Goal: Task Accomplishment & Management: Manage account settings

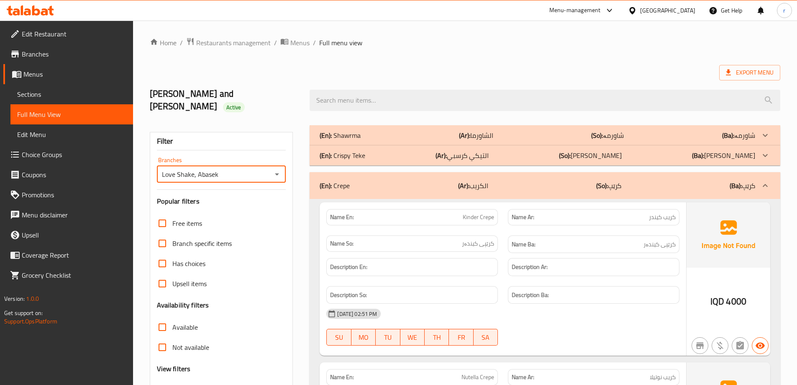
scroll to position [2401, 0]
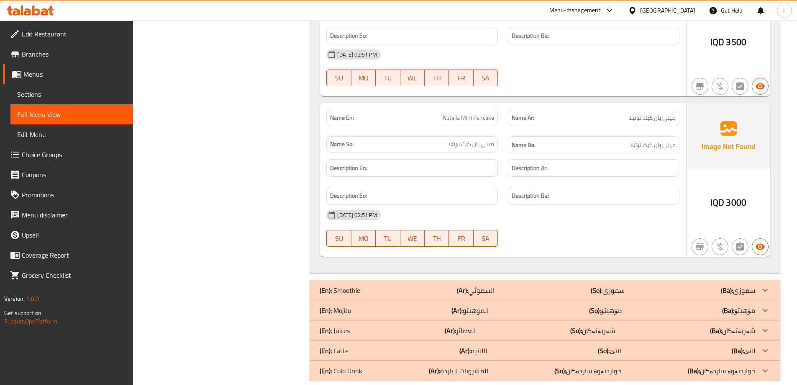
click at [49, 8] on icon at bounding box center [30, 10] width 47 height 10
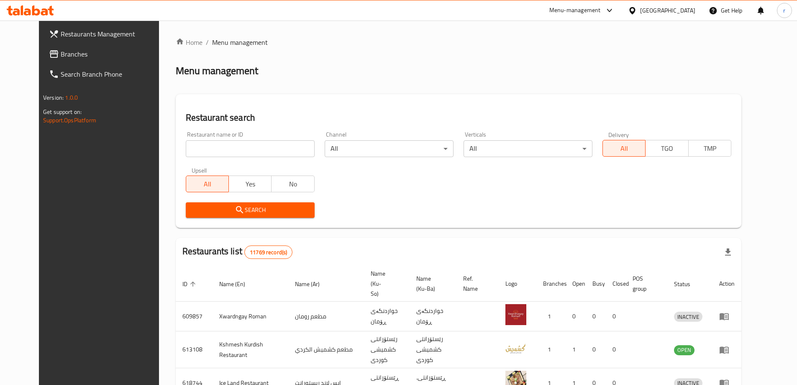
click at [70, 53] on span "Branches" at bounding box center [113, 54] width 105 height 10
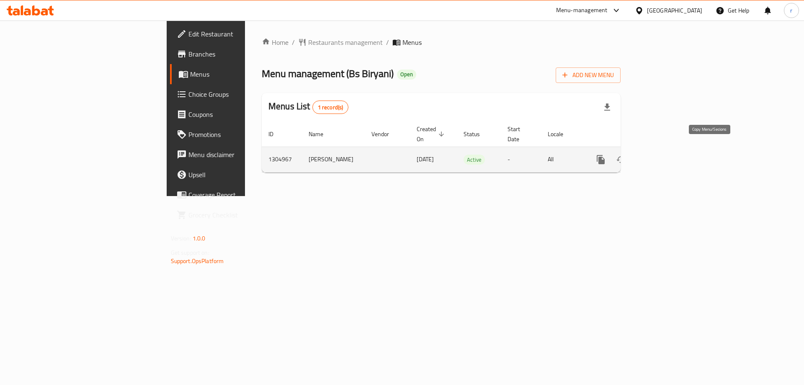
click at [604, 155] on icon "more" at bounding box center [600, 159] width 8 height 9
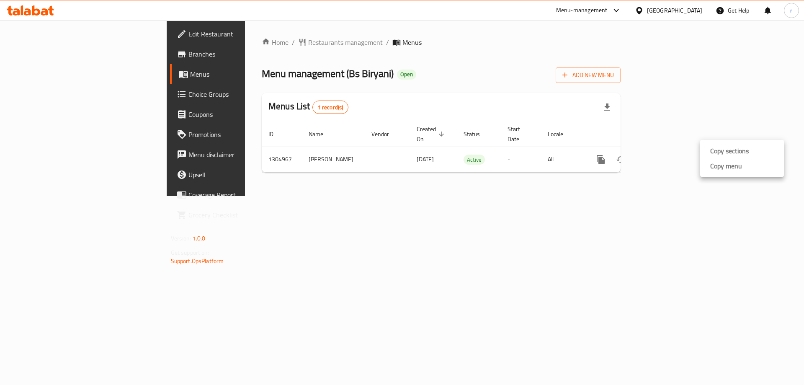
click at [668, 204] on div at bounding box center [402, 192] width 804 height 385
click at [614, 73] on span "Add New Menu" at bounding box center [587, 75] width 51 height 10
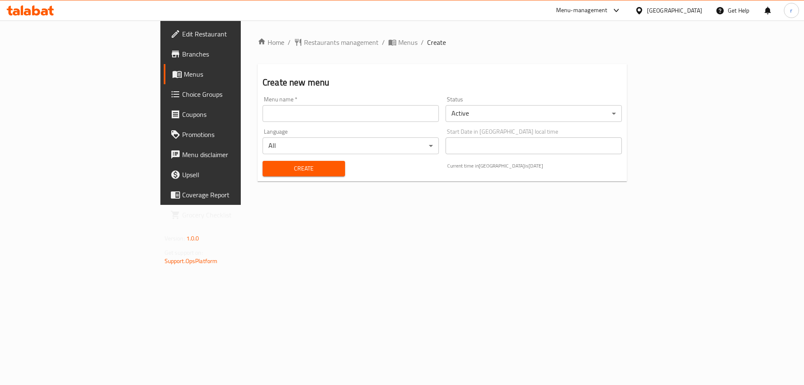
click at [390, 120] on input "text" at bounding box center [350, 113] width 176 height 17
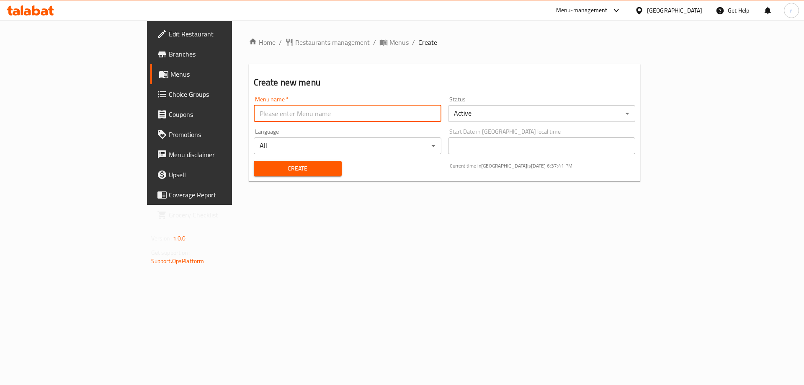
type input "raad"
click at [260, 169] on span "Create" at bounding box center [297, 168] width 74 height 10
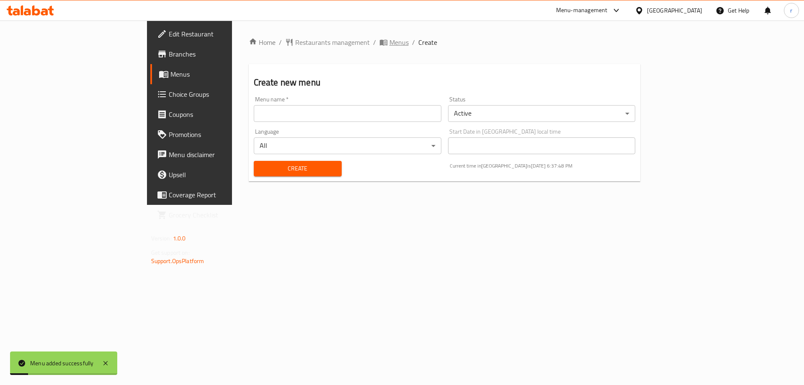
click at [389, 39] on span "Menus" at bounding box center [398, 42] width 19 height 10
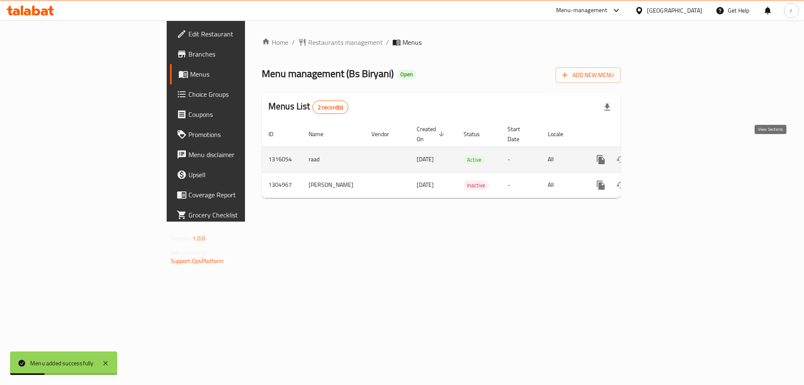
click at [666, 154] on icon "enhanced table" at bounding box center [661, 159] width 10 height 10
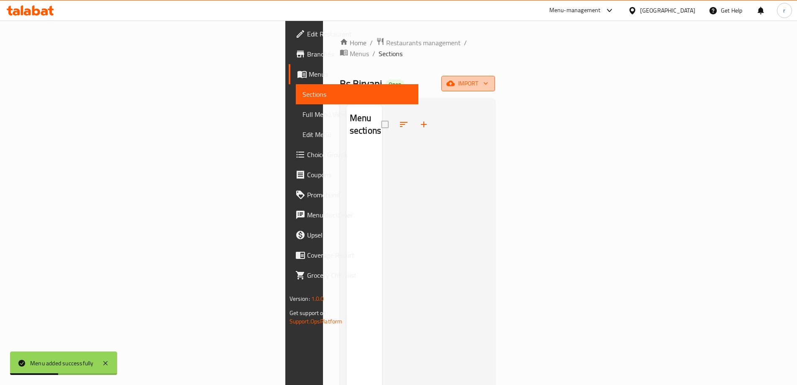
click at [488, 78] on span "import" at bounding box center [468, 83] width 40 height 10
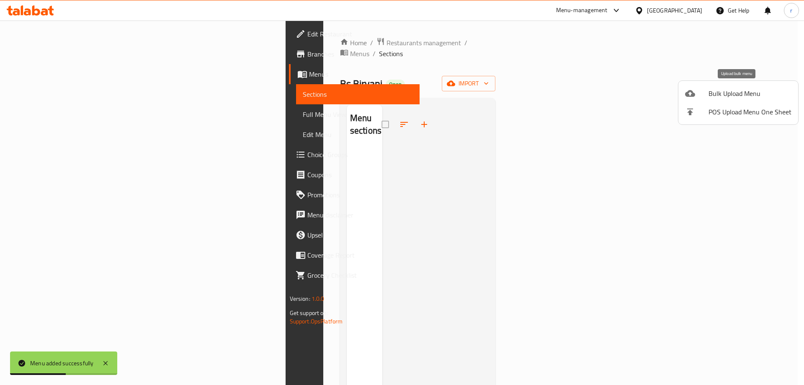
click at [709, 92] on span "Bulk Upload Menu" at bounding box center [749, 93] width 83 height 10
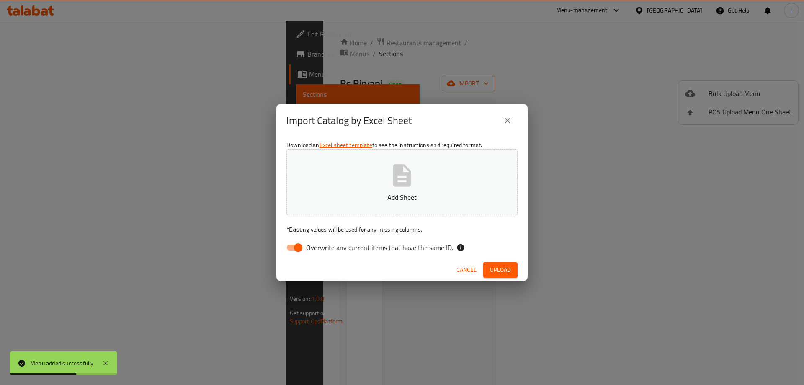
click at [284, 247] on input "Overwrite any current items that have the same ID." at bounding box center [298, 247] width 48 height 16
checkbox input "false"
click at [350, 193] on p "Add Sheet" at bounding box center [401, 197] width 205 height 10
click at [508, 266] on span "Upload" at bounding box center [500, 269] width 21 height 10
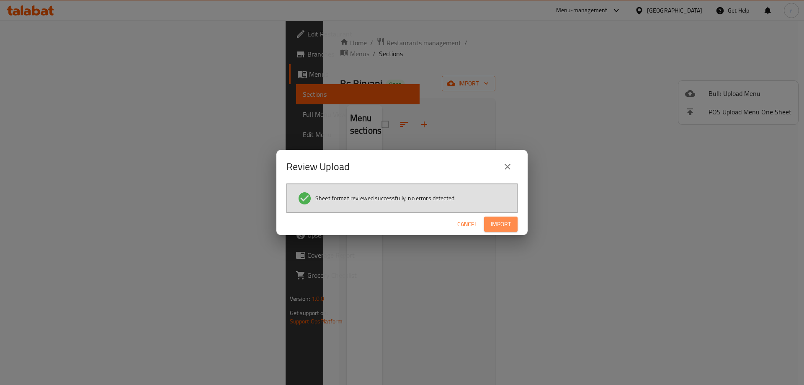
click at [499, 219] on span "Import" at bounding box center [500, 224] width 20 height 10
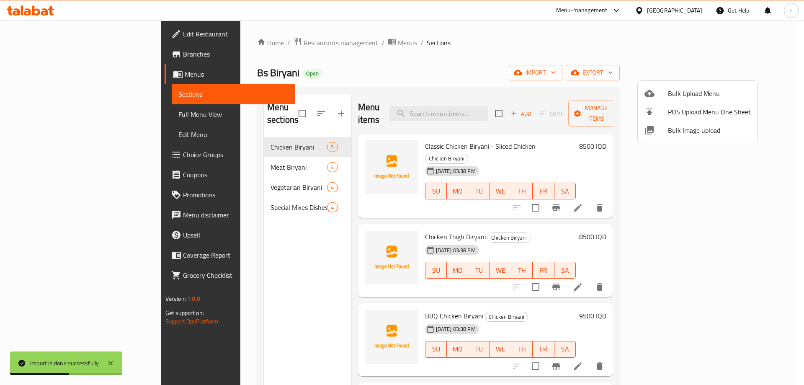
click at [64, 113] on div at bounding box center [402, 192] width 804 height 385
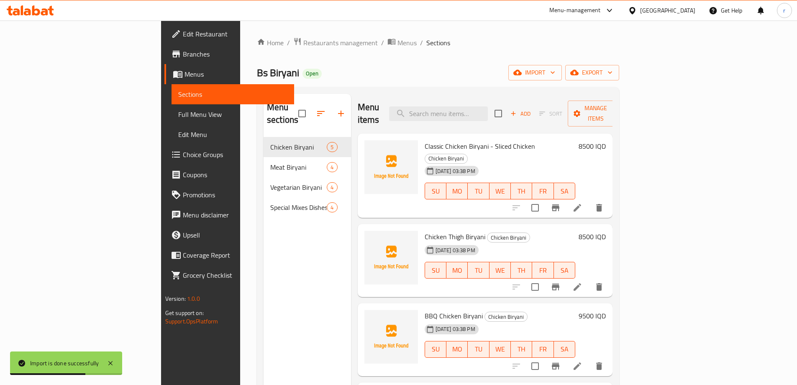
click at [178, 113] on span "Full Menu View" at bounding box center [232, 114] width 109 height 10
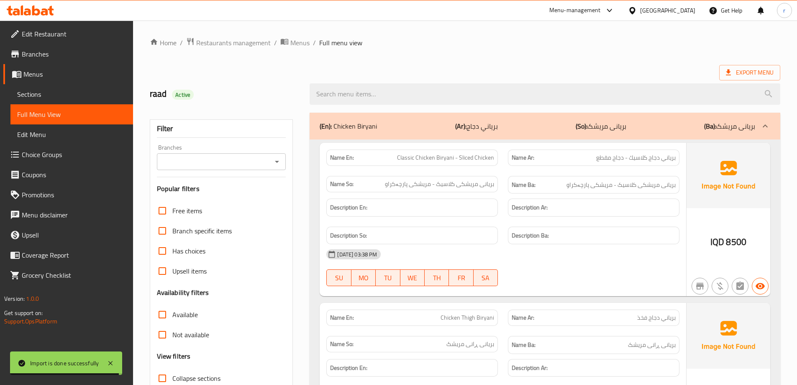
click at [198, 157] on input "Branches" at bounding box center [214, 162] width 110 height 12
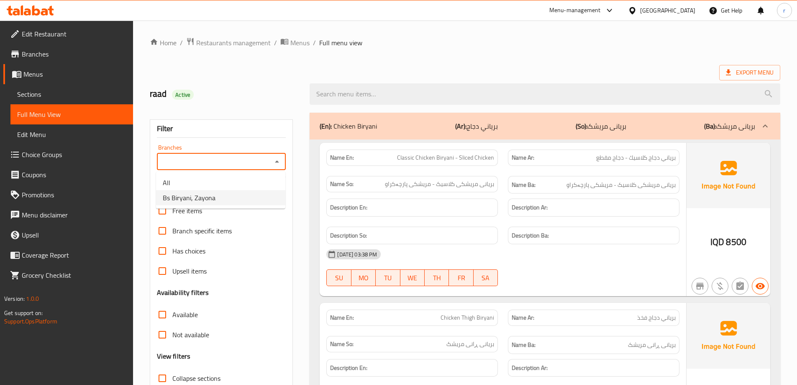
click at [211, 199] on span "Bs Biryani, Zayona" at bounding box center [189, 198] width 53 height 10
type input "Bs Biryani, Zayona"
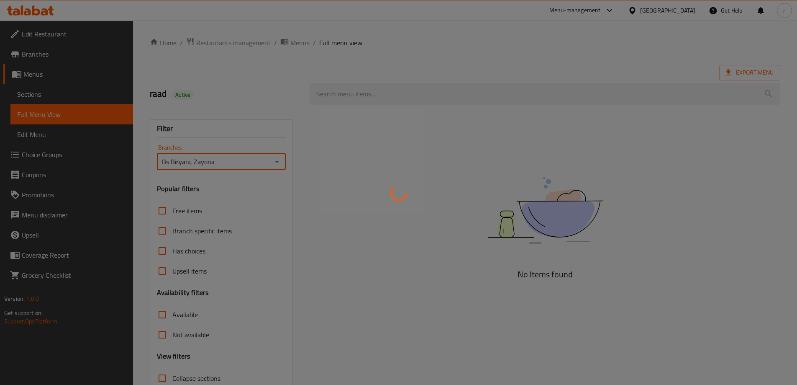
scroll to position [61, 0]
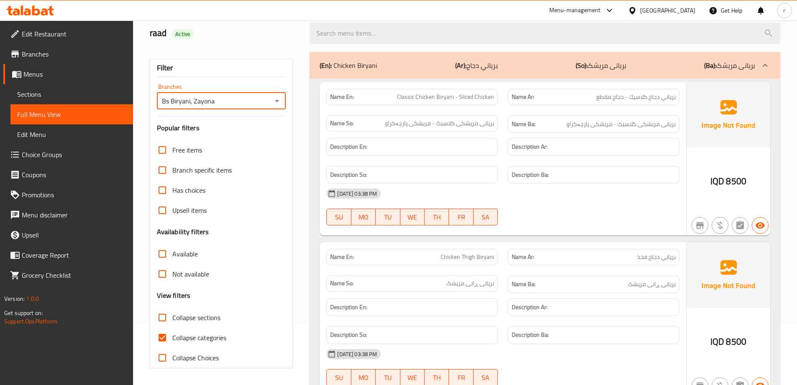
click at [204, 337] on span "Collapse categories" at bounding box center [199, 337] width 54 height 10
click at [172, 337] on input "Collapse categories" at bounding box center [162, 337] width 20 height 20
checkbox input "false"
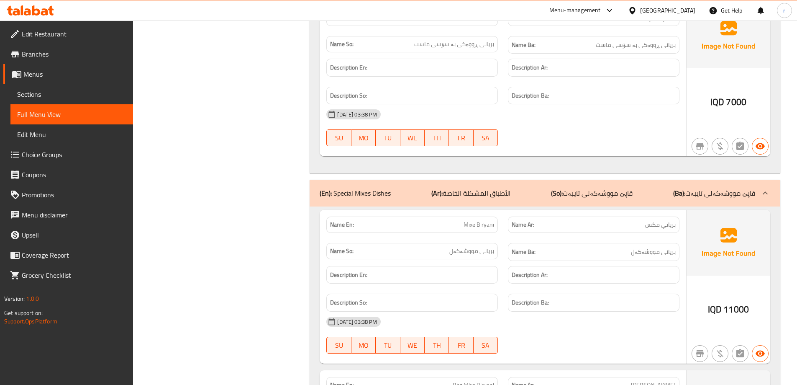
scroll to position [2362, 0]
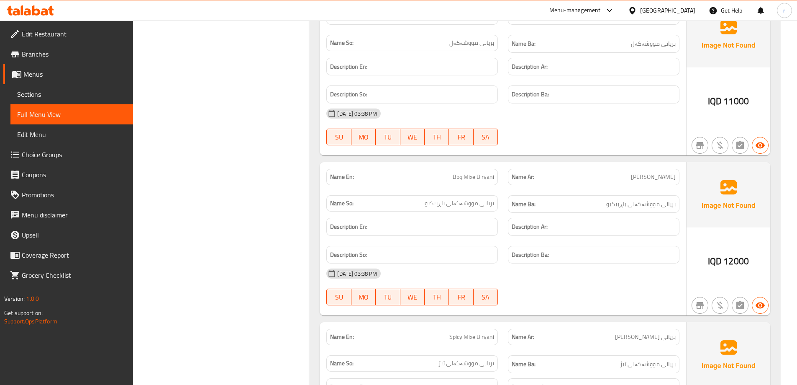
click at [50, 99] on span "Sections" at bounding box center [71, 94] width 109 height 10
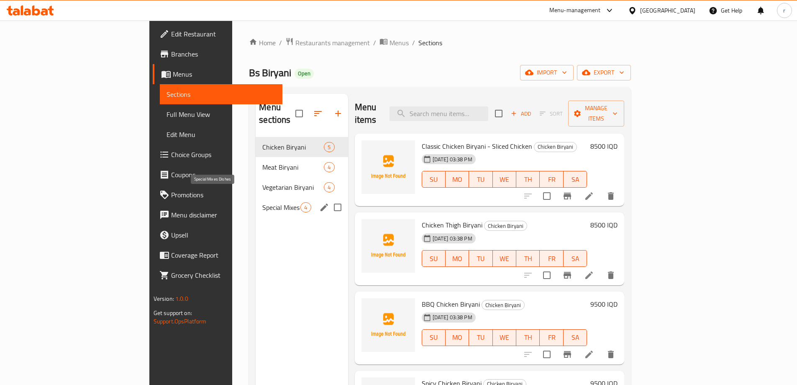
click at [262, 202] on span "Special Mixes Dishes" at bounding box center [281, 207] width 38 height 10
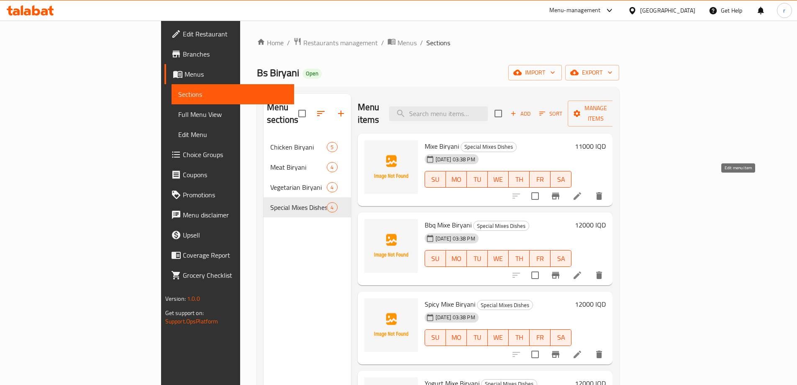
click at [583, 191] on icon at bounding box center [578, 196] width 10 height 10
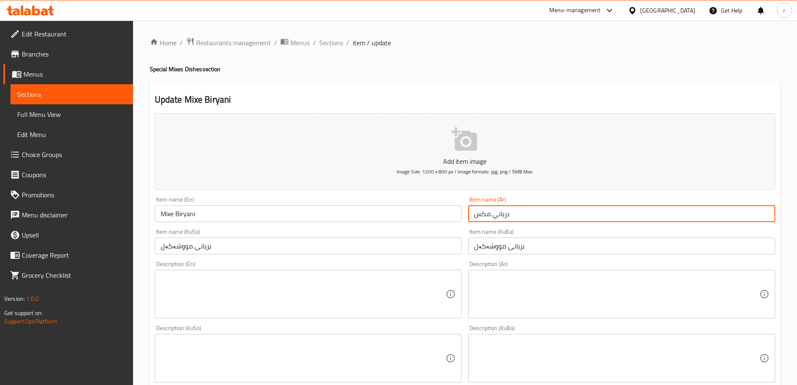
drag, startPoint x: 475, startPoint y: 214, endPoint x: 491, endPoint y: 214, distance: 16.7
click at [491, 214] on input "برياني مكس" at bounding box center [621, 213] width 307 height 17
drag, startPoint x: 471, startPoint y: 215, endPoint x: 493, endPoint y: 216, distance: 22.6
click at [493, 216] on input "برياني مشكل" at bounding box center [621, 213] width 307 height 17
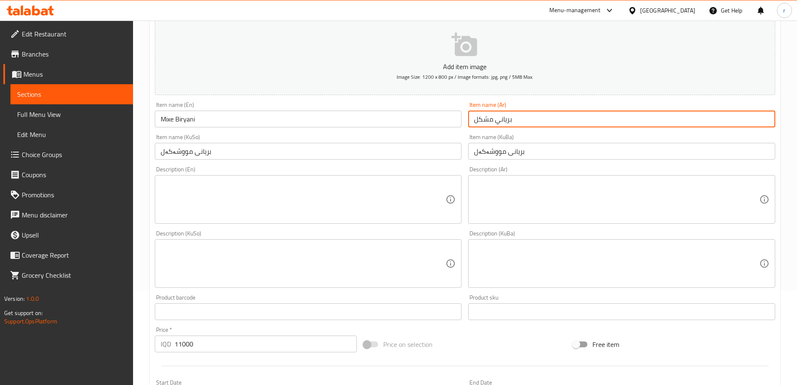
scroll to position [303, 0]
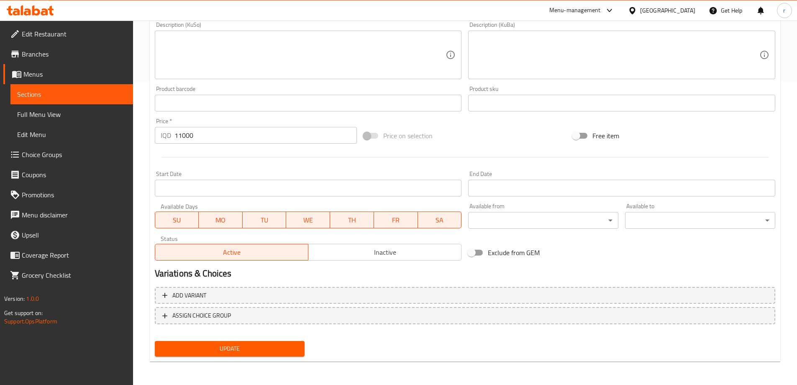
type input "برياني مشكل"
click at [231, 346] on span "Update" at bounding box center [230, 348] width 137 height 10
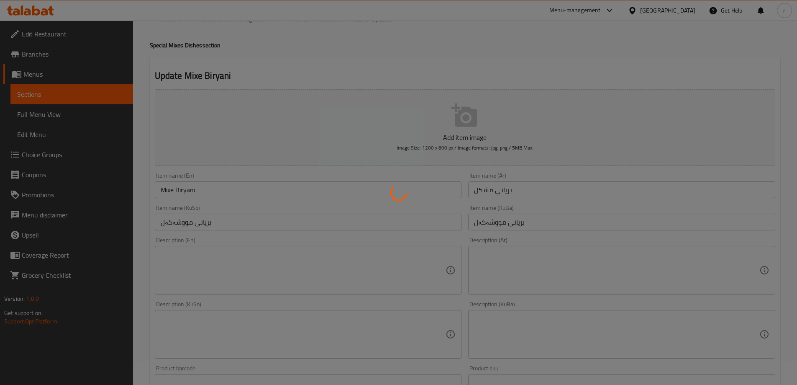
scroll to position [0, 0]
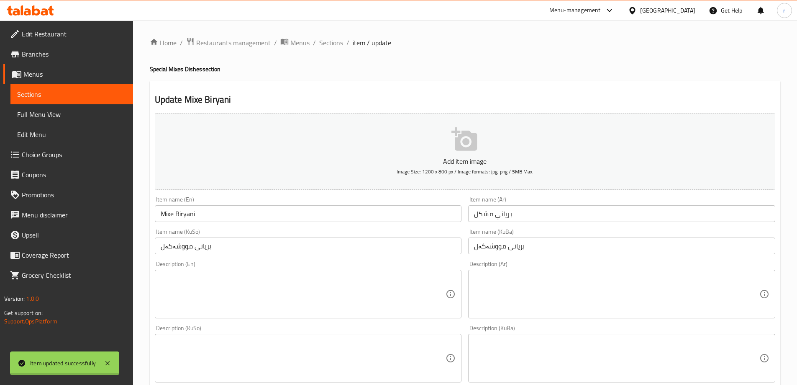
click at [333, 43] on div at bounding box center [398, 192] width 797 height 385
click at [333, 43] on span "Sections" at bounding box center [331, 43] width 24 height 10
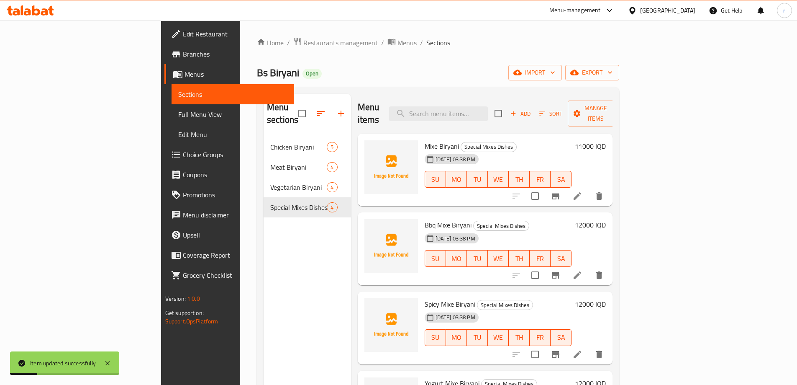
click at [583, 270] on icon at bounding box center [578, 275] width 10 height 10
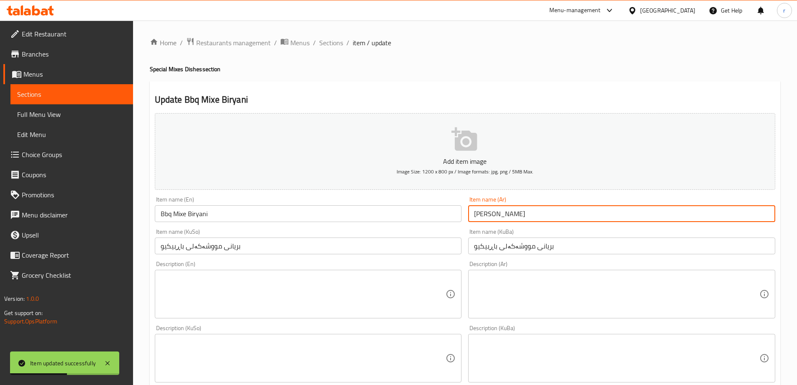
drag, startPoint x: 501, startPoint y: 215, endPoint x: 514, endPoint y: 216, distance: 13.4
click at [514, 216] on input "[PERSON_NAME]" at bounding box center [621, 213] width 307 height 17
paste input "شكل"
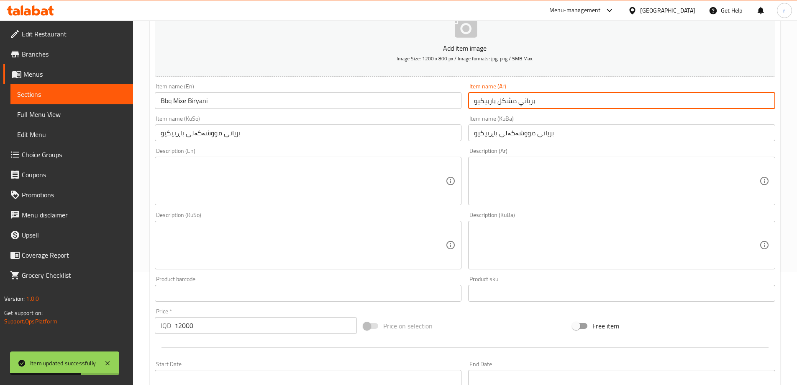
scroll to position [303, 0]
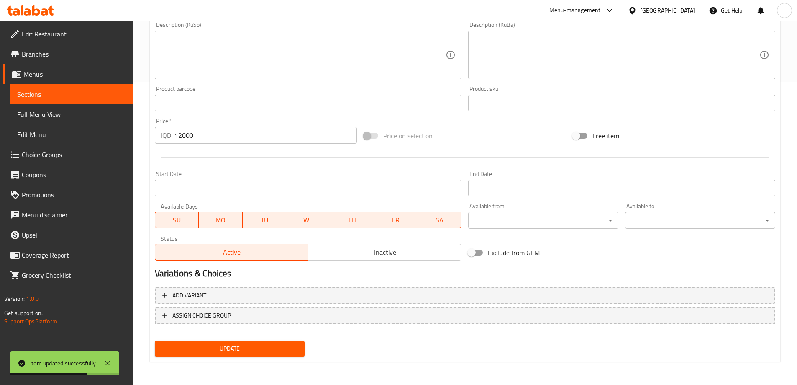
type input "برياني مشكل باربيكيو"
click at [276, 347] on span "Update" at bounding box center [230, 348] width 137 height 10
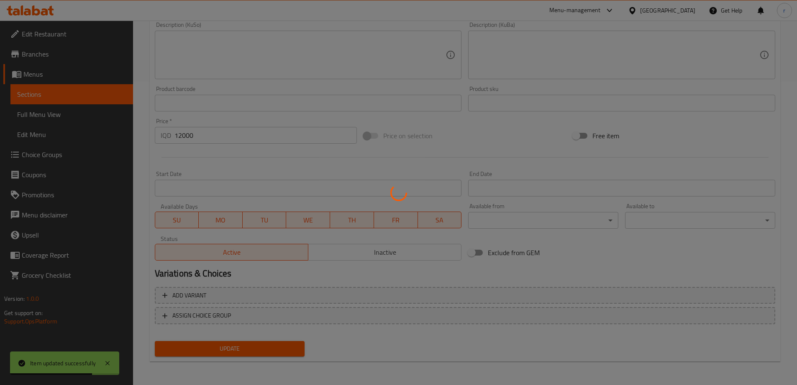
scroll to position [0, 0]
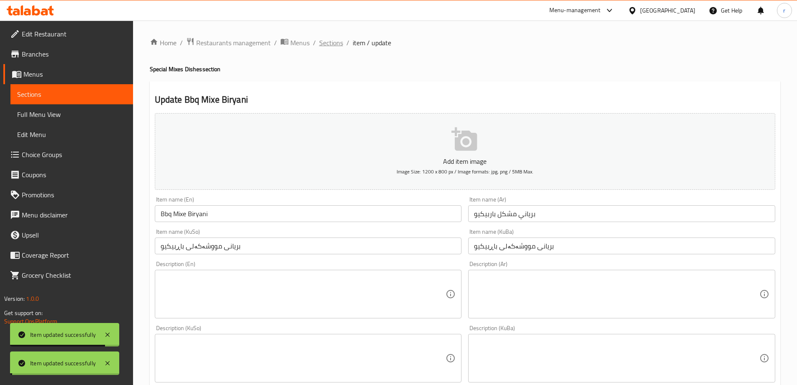
click at [334, 41] on span "Sections" at bounding box center [331, 43] width 24 height 10
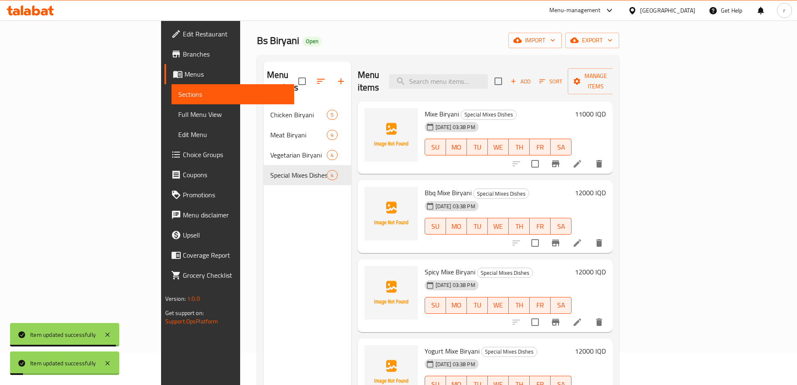
scroll to position [117, 0]
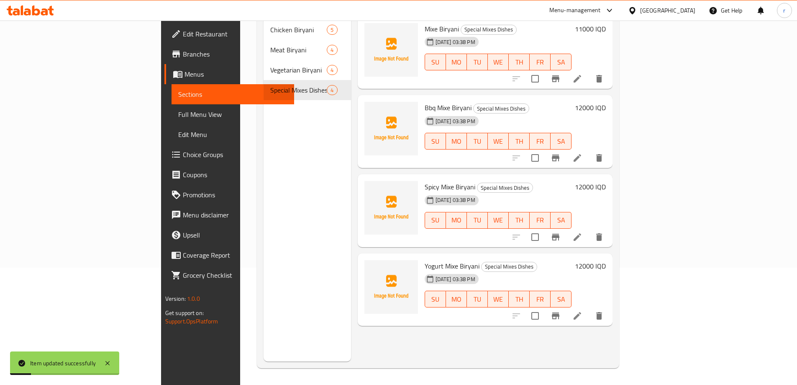
click at [589, 230] on li at bounding box center [577, 236] width 23 height 15
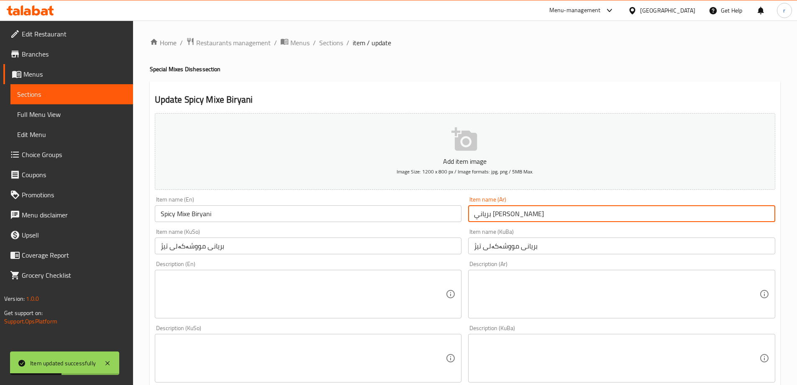
drag, startPoint x: 501, startPoint y: 211, endPoint x: 515, endPoint y: 213, distance: 14.0
click at [515, 213] on input "برياني [PERSON_NAME]" at bounding box center [621, 213] width 307 height 17
paste input "شكل"
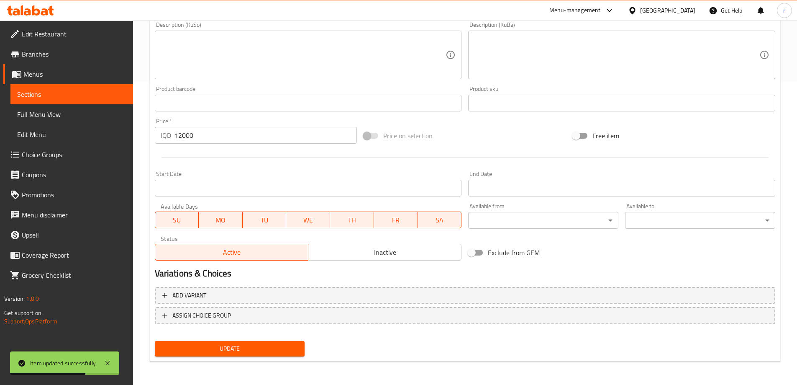
type input "برياني مشكل سبايسي"
click at [269, 344] on span "Update" at bounding box center [230, 348] width 137 height 10
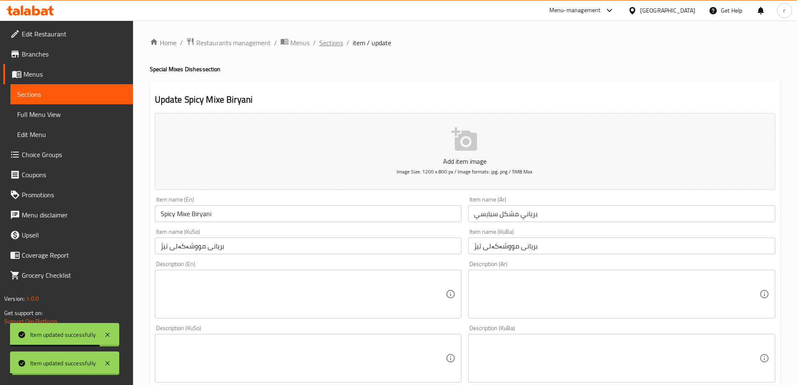
click at [332, 44] on span "Sections" at bounding box center [331, 43] width 24 height 10
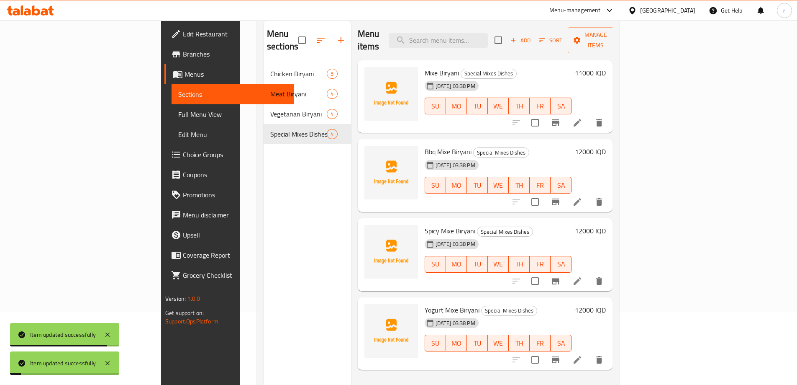
scroll to position [117, 0]
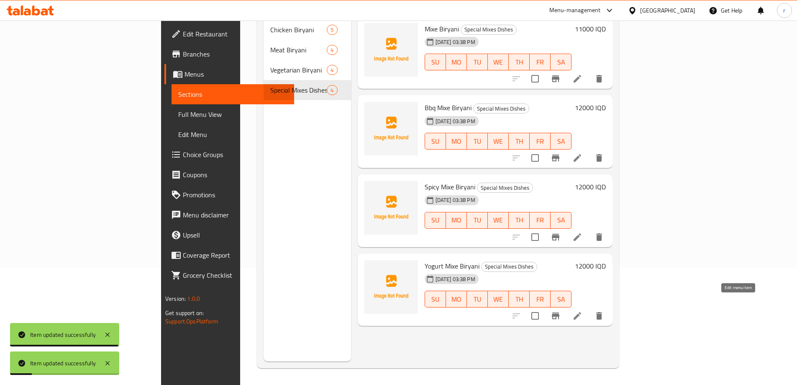
click at [581, 312] on icon at bounding box center [578, 316] width 8 height 8
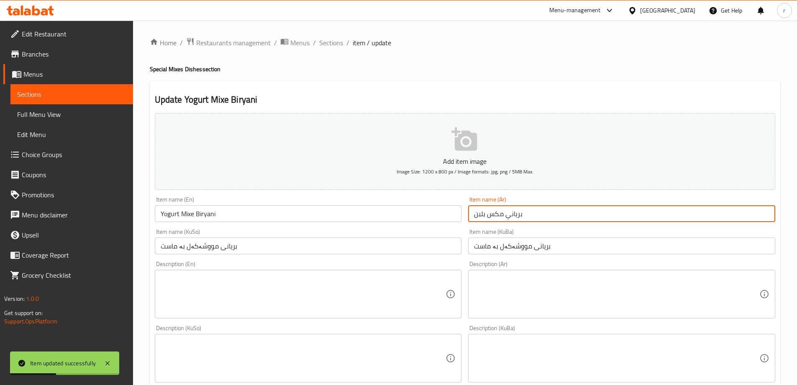
drag, startPoint x: 489, startPoint y: 214, endPoint x: 504, endPoint y: 216, distance: 15.2
click at [504, 216] on input "برياني مكس بلبن" at bounding box center [621, 213] width 307 height 17
paste input "شكل"
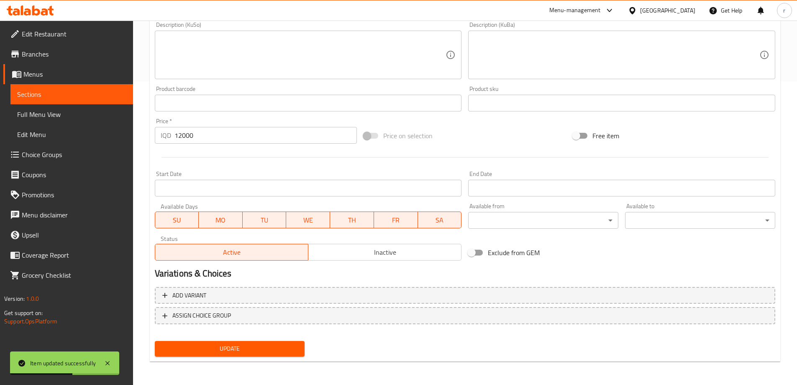
type input "برياني مشكل بلبن"
click at [241, 348] on span "Update" at bounding box center [230, 348] width 137 height 10
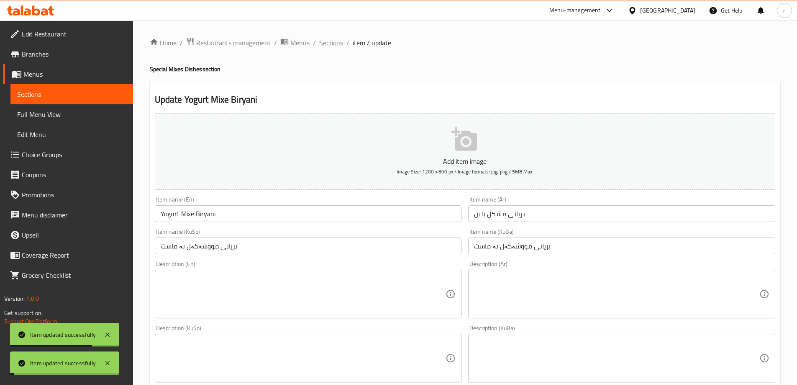
click at [337, 45] on span "Sections" at bounding box center [331, 43] width 24 height 10
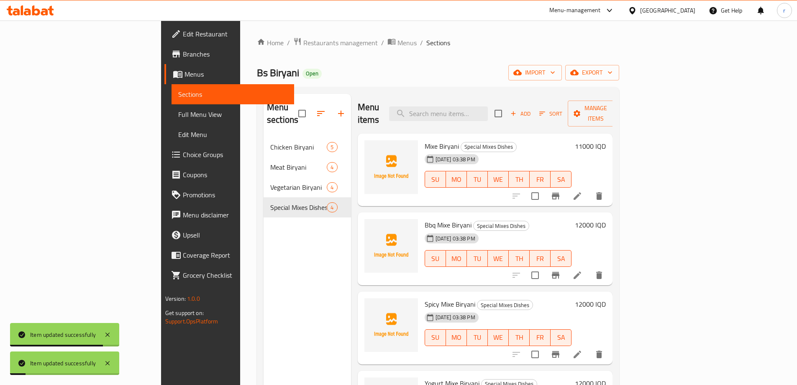
click at [178, 119] on span "Full Menu View" at bounding box center [232, 114] width 109 height 10
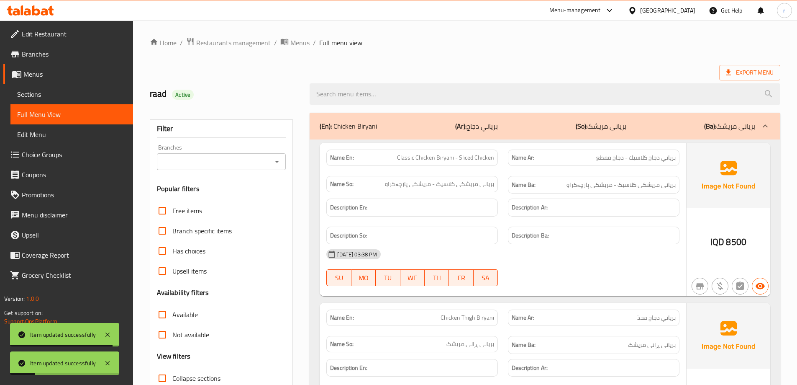
click at [185, 168] on div "Branches" at bounding box center [221, 161] width 129 height 17
click at [194, 163] on input "Branches" at bounding box center [214, 162] width 110 height 12
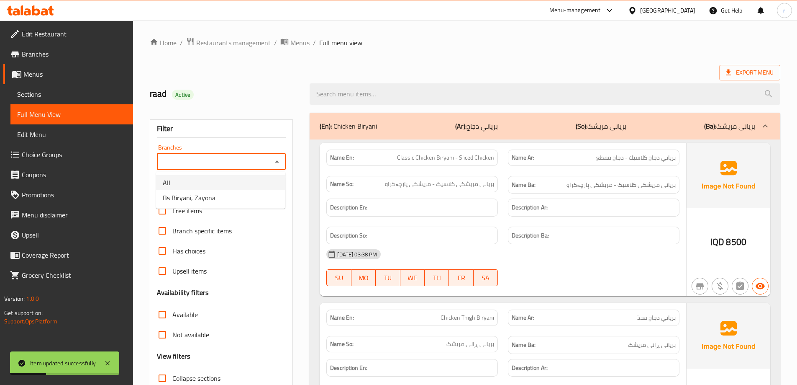
click at [203, 194] on span "Bs Biryani, Zayona" at bounding box center [189, 198] width 53 height 10
type input "Bs Biryani, Zayona"
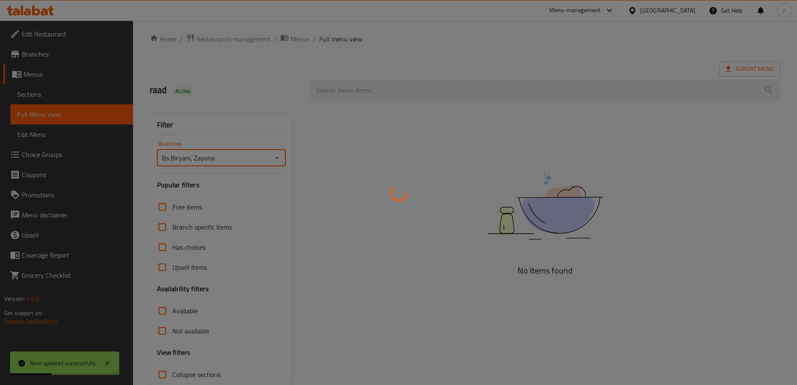
scroll to position [61, 0]
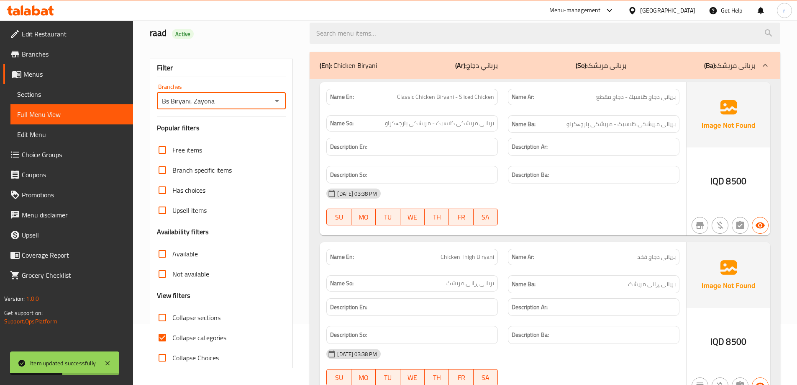
click at [207, 336] on span "Collapse categories" at bounding box center [199, 337] width 54 height 10
click at [172, 336] on input "Collapse categories" at bounding box center [162, 337] width 20 height 20
checkbox input "false"
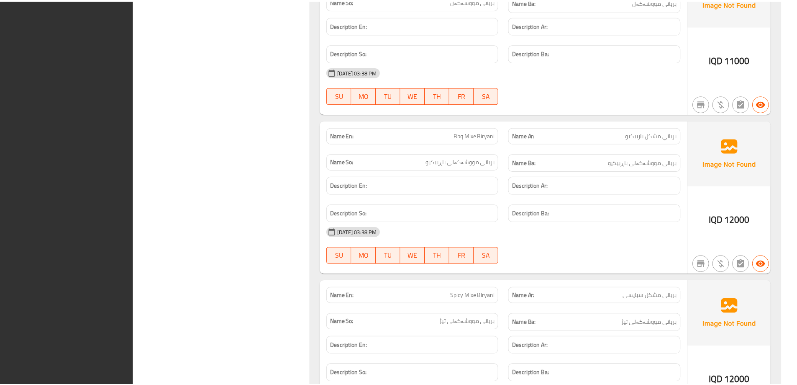
scroll to position [2647, 0]
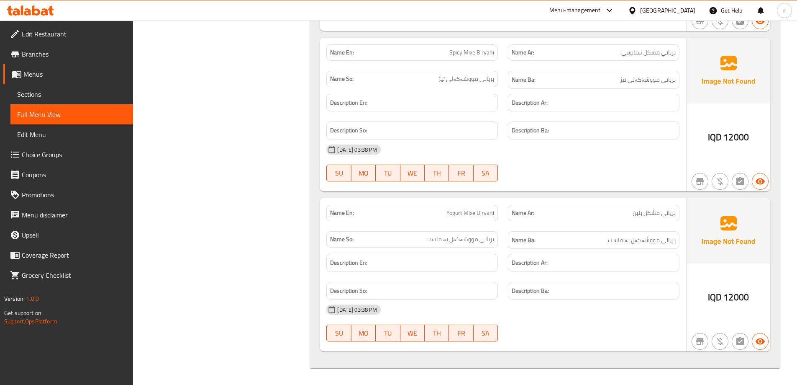
click at [23, 15] on icon at bounding box center [22, 10] width 3 height 10
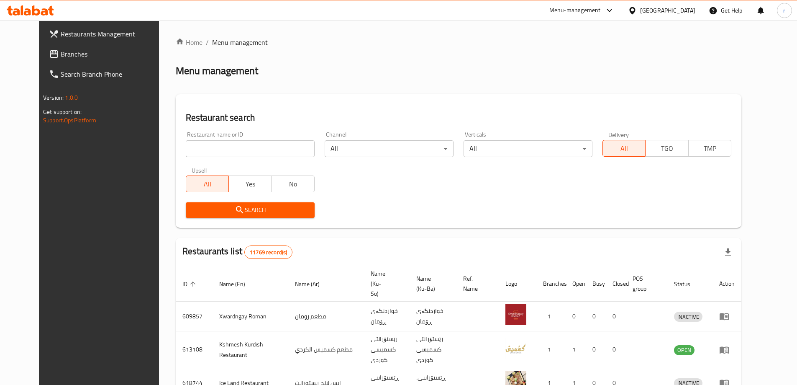
click at [186, 145] on input "search" at bounding box center [250, 148] width 129 height 17
paste input "651559"
type input "651559"
click at [200, 207] on span "Search" at bounding box center [251, 210] width 116 height 10
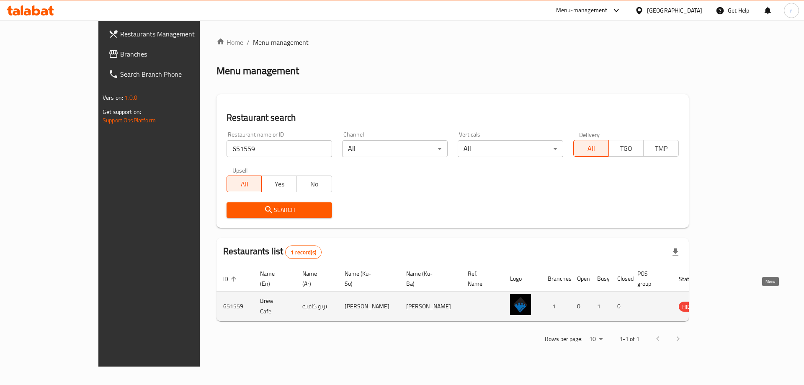
click at [732, 301] on icon "enhanced table" at bounding box center [727, 306] width 10 height 10
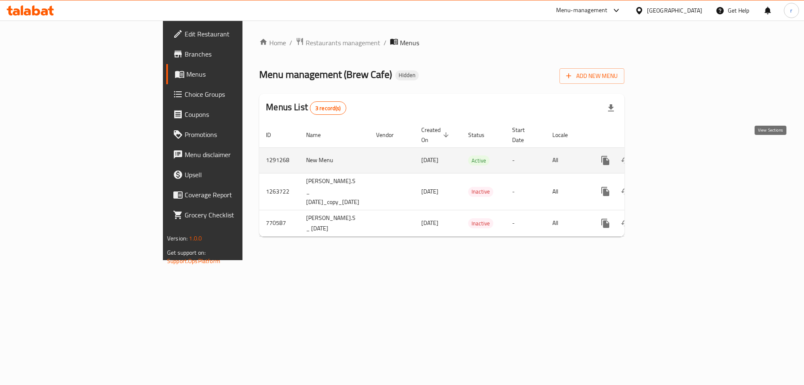
click at [670, 155] on icon "enhanced table" at bounding box center [665, 160] width 10 height 10
